Goal: Information Seeking & Learning: Learn about a topic

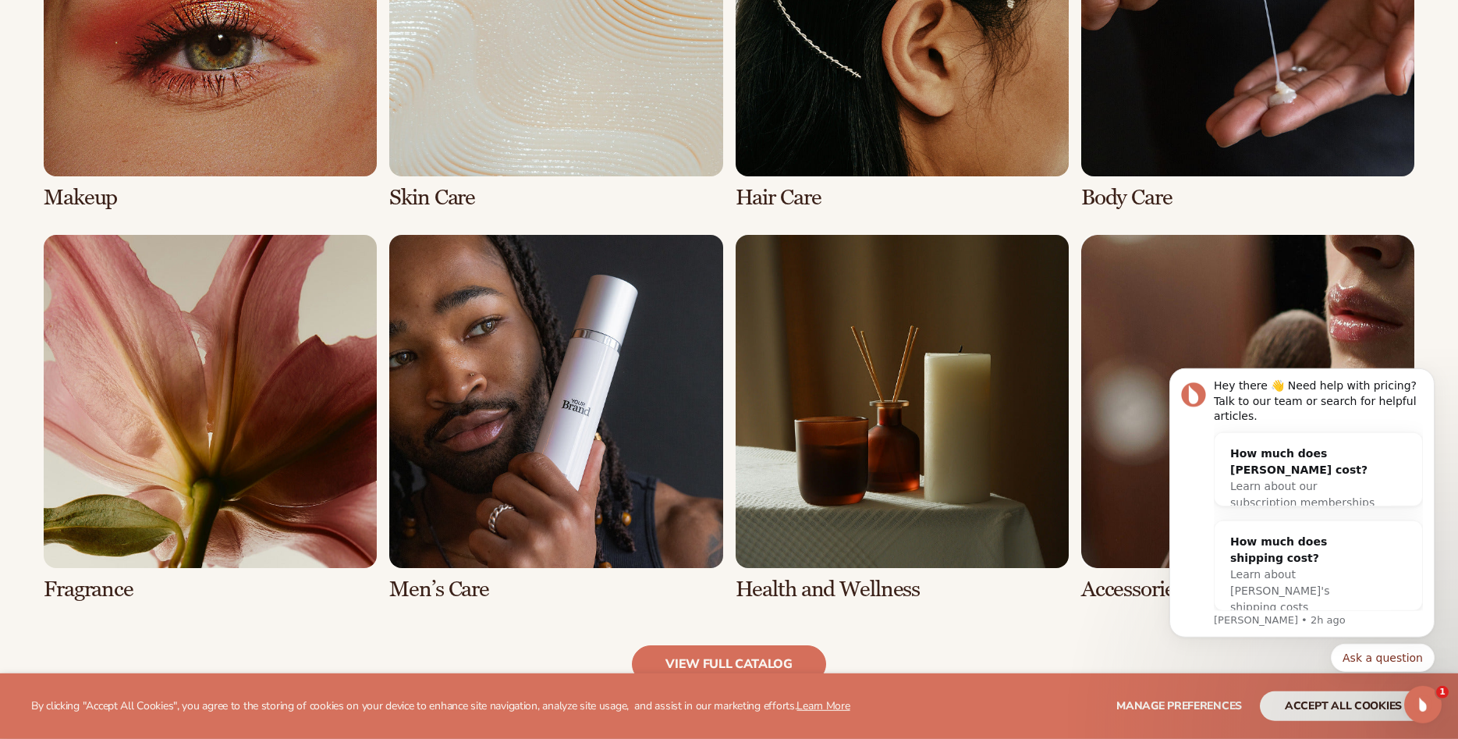
scroll to position [1358, 0]
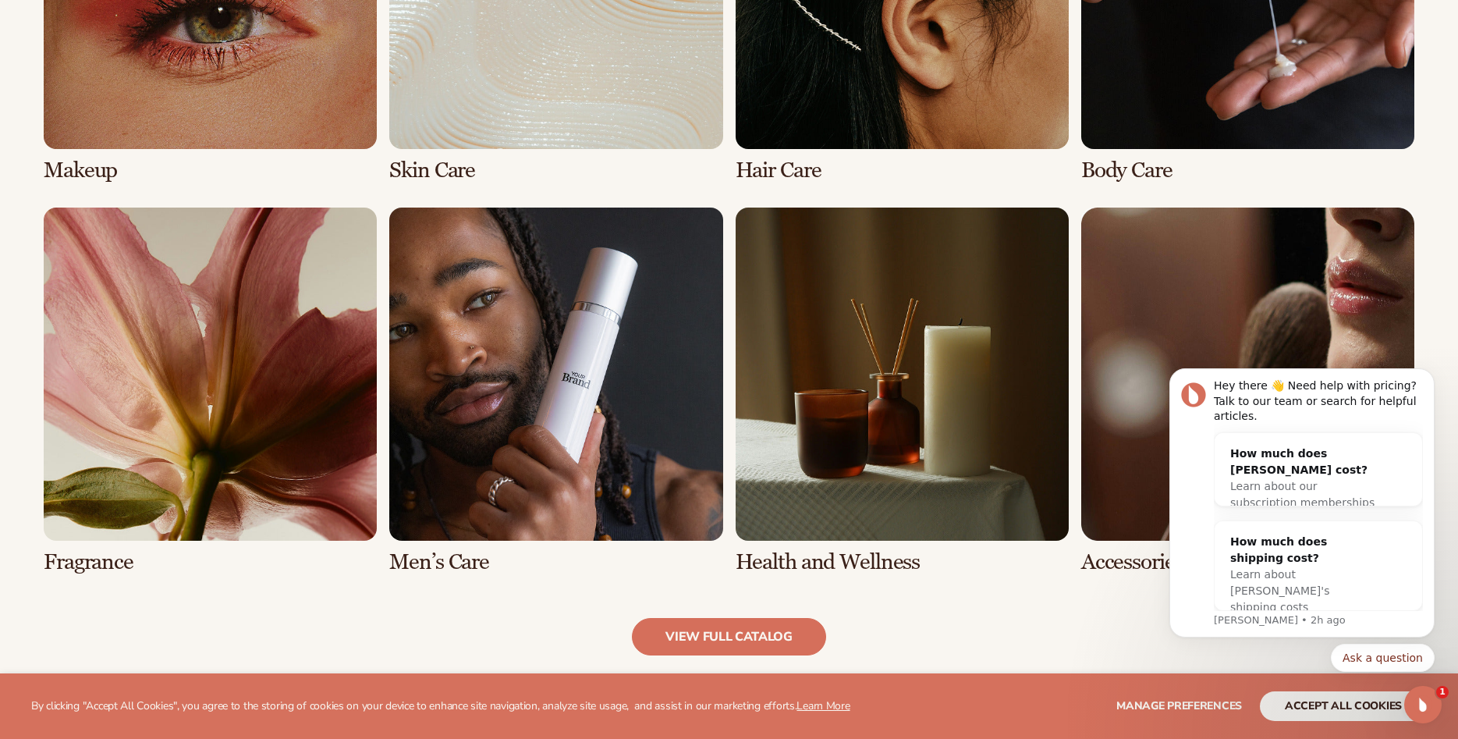
click at [562, 407] on link "6 / 8" at bounding box center [555, 390] width 333 height 367
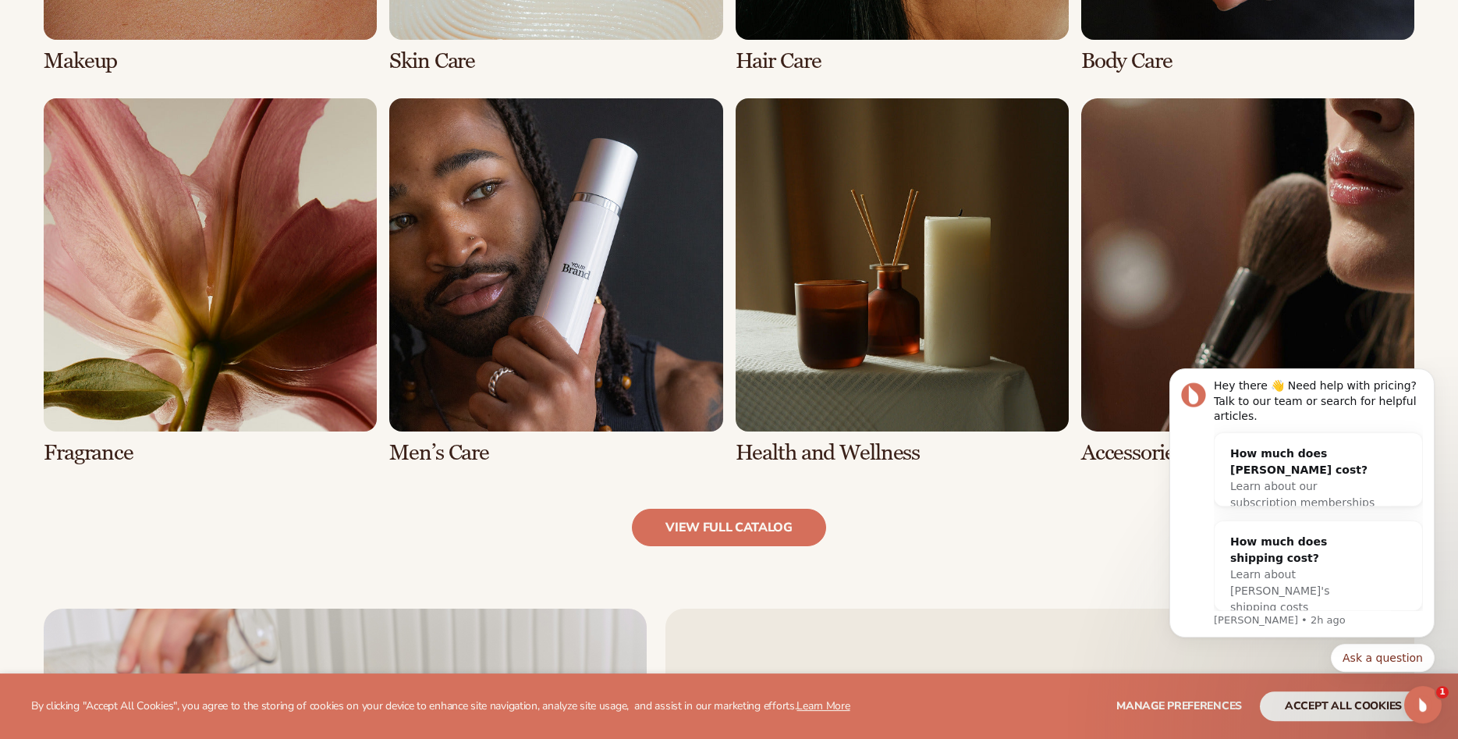
scroll to position [1512, 0]
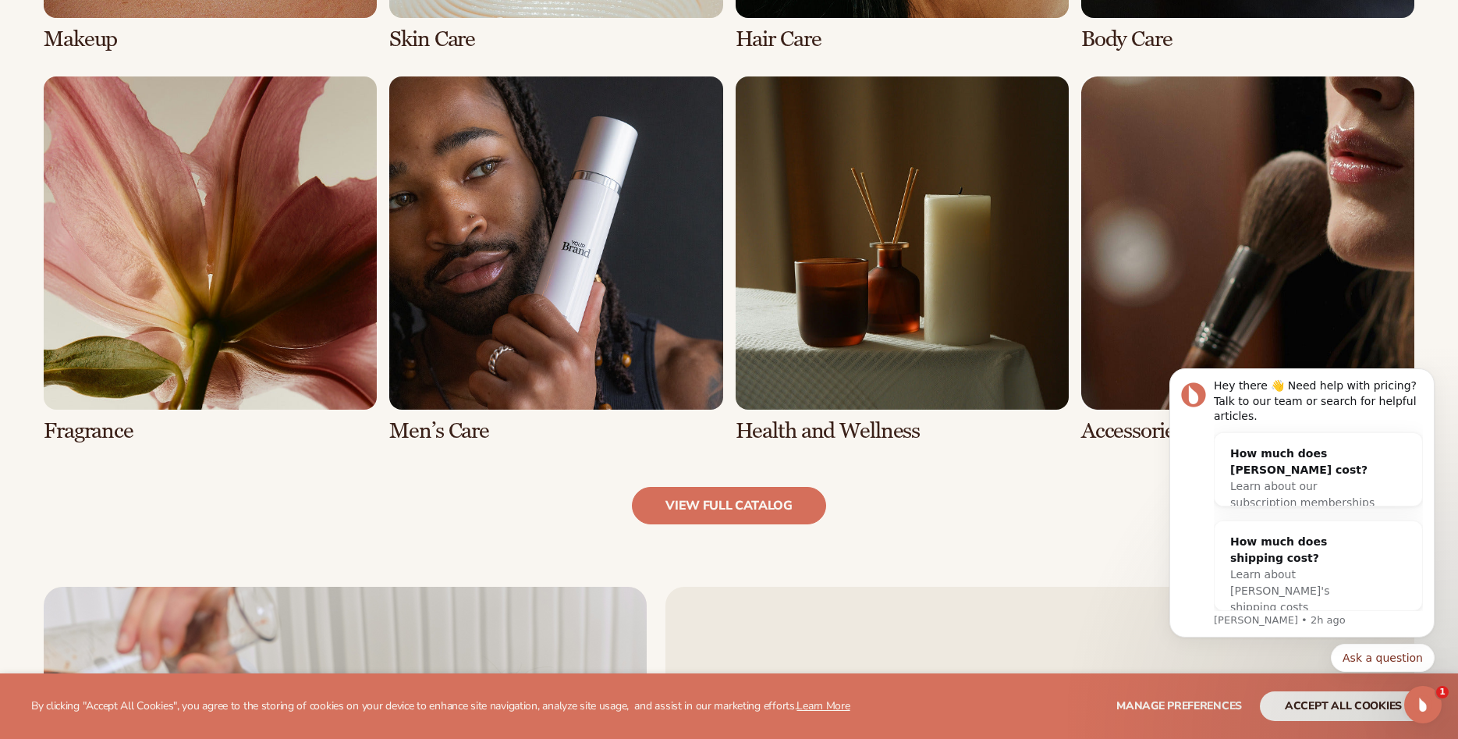
click at [543, 313] on link "6 / 8" at bounding box center [555, 259] width 333 height 367
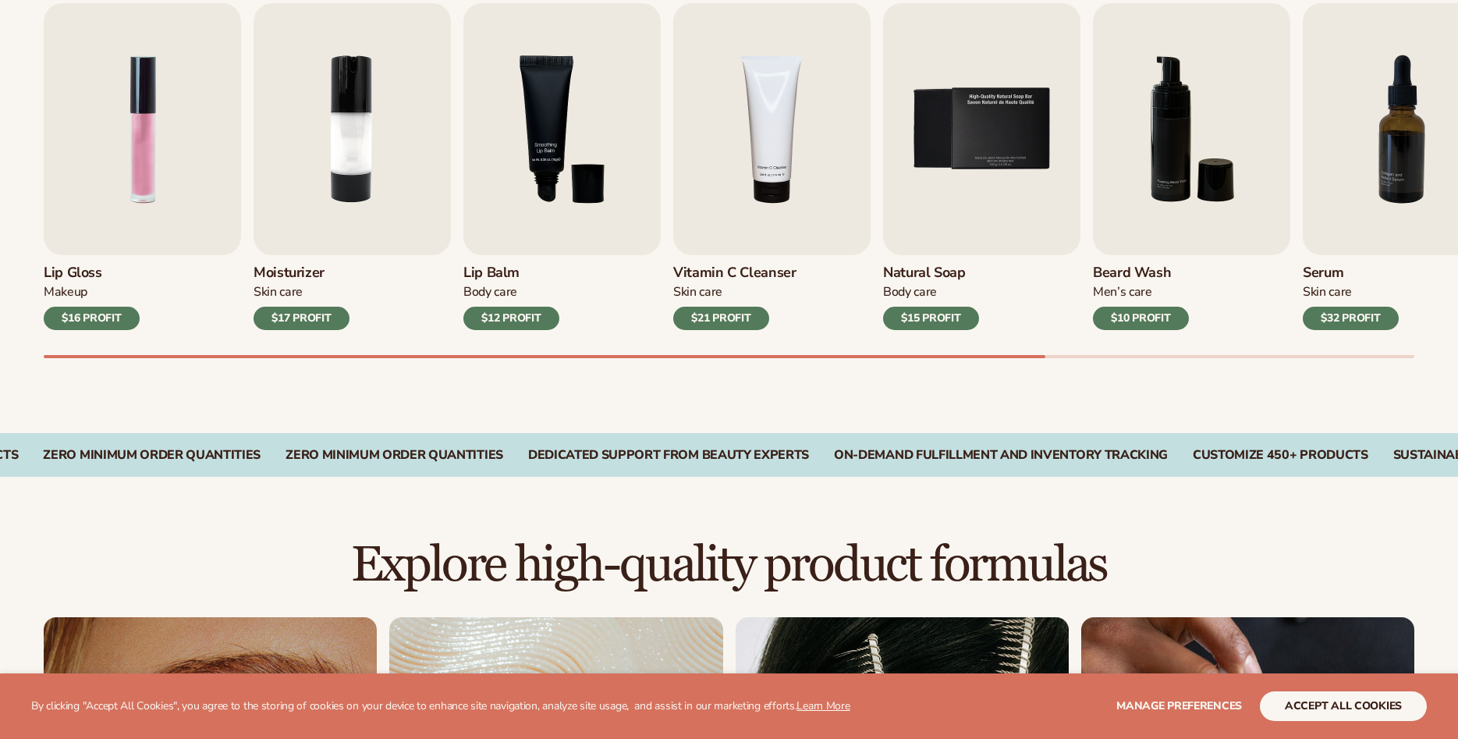
scroll to position [557, 0]
drag, startPoint x: 908, startPoint y: 360, endPoint x: 1165, endPoint y: 366, distance: 256.7
click at [1163, 369] on div "Best sellers Private label products to start your beauty and self care line tod…" at bounding box center [729, 147] width 1458 height 571
click at [1185, 357] on div at bounding box center [729, 356] width 1371 height 3
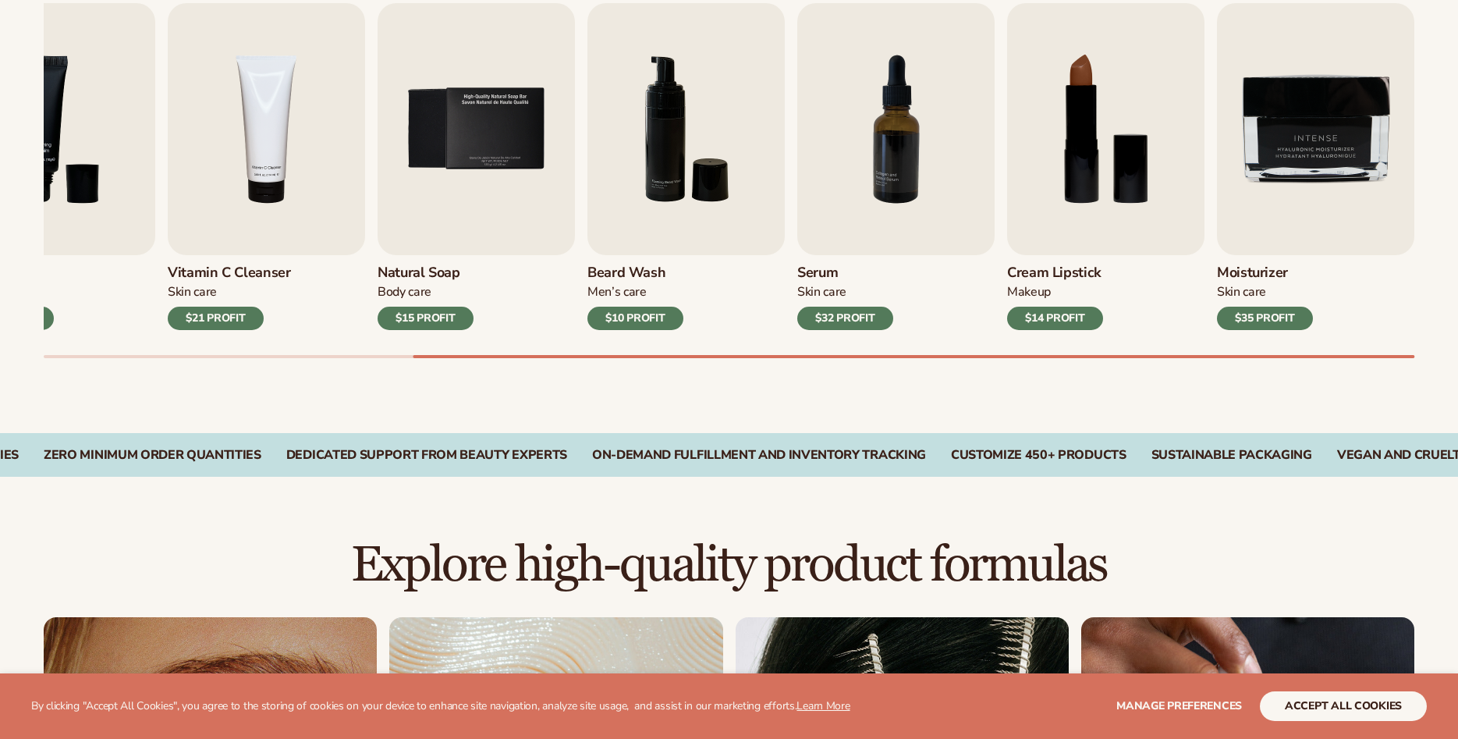
drag, startPoint x: 1204, startPoint y: 355, endPoint x: 1318, endPoint y: 356, distance: 114.7
click at [1318, 356] on div "Lip Gloss Makeup $16 PROFIT Moisturizer Skin Care $17 PROFIT Lip Balm Body Care…" at bounding box center [751, 180] width 1414 height 355
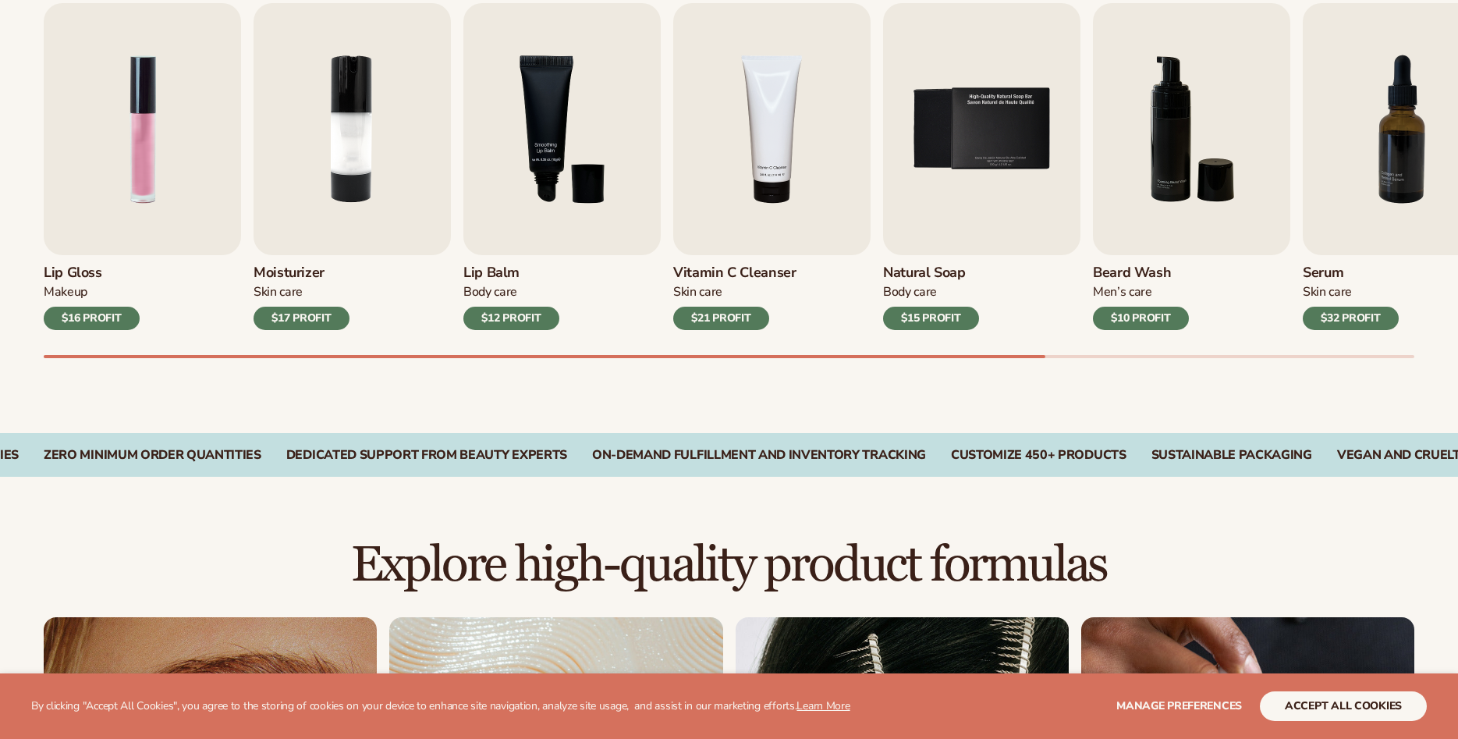
click at [442, 370] on div "Best sellers Private label products to start your beauty and self care line tod…" at bounding box center [729, 147] width 1458 height 571
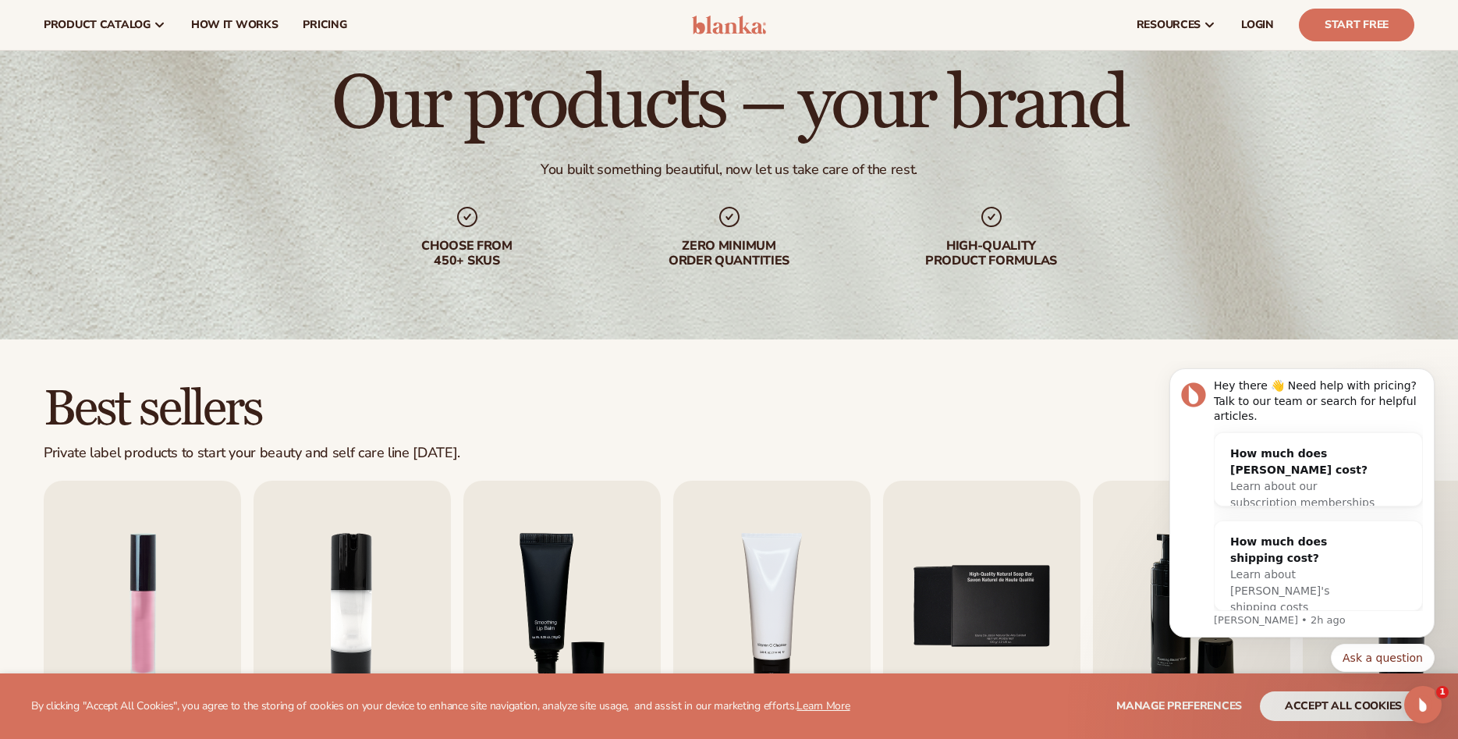
scroll to position [0, 0]
